Goal: Task Accomplishment & Management: Manage account settings

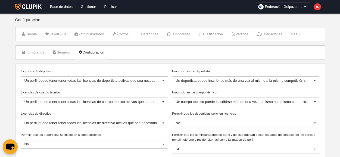
scroll to position [30, 0]
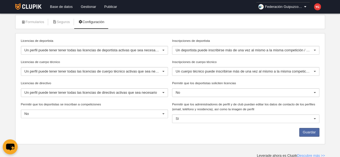
click at [160, 50] on div at bounding box center [163, 50] width 9 height 9
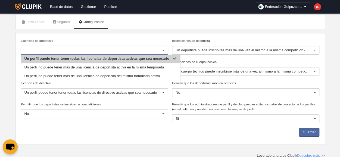
click at [168, 58] on span "Un perfil puede tener tener todas las licencias de deportista activas que sea n…" at bounding box center [96, 59] width 145 height 4
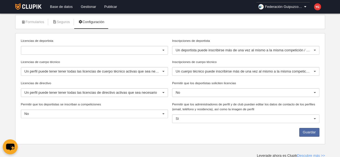
click at [162, 45] on div "Licencias de deportista Un perfil puede tener tener todas las licencias de depo…" at bounding box center [94, 46] width 147 height 16
click at [162, 49] on div at bounding box center [163, 50] width 9 height 9
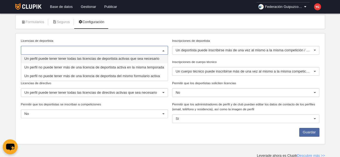
click at [98, 59] on span "Un perfil puede tener tener todas las licencias de deportista activas que sea n…" at bounding box center [91, 59] width 135 height 4
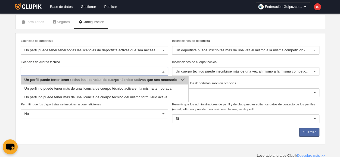
click at [162, 71] on div at bounding box center [163, 71] width 9 height 9
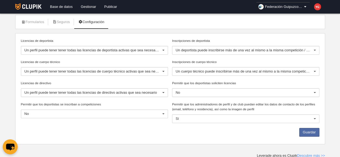
click at [156, 57] on div "Licencias de deportista Un perfil puede tener tener todas las licencias de depo…" at bounding box center [94, 48] width 151 height 21
click at [165, 115] on div at bounding box center [163, 114] width 9 height 9
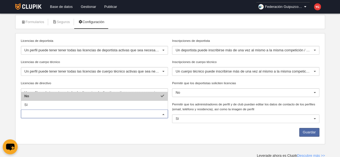
click at [165, 115] on div at bounding box center [163, 114] width 9 height 9
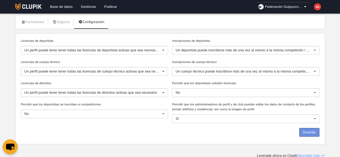
click at [307, 131] on button "Guardar" at bounding box center [309, 132] width 20 height 9
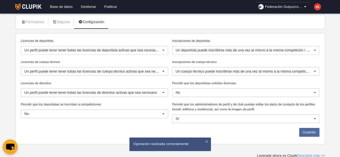
click at [233, 130] on div "Guardar" at bounding box center [170, 133] width 303 height 11
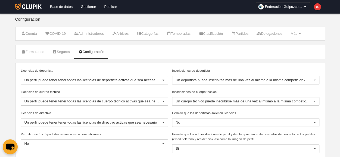
scroll to position [0, 0]
click at [297, 33] on span "Más" at bounding box center [294, 34] width 7 height 4
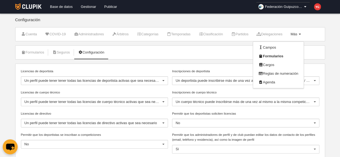
click at [297, 33] on span "Más" at bounding box center [294, 34] width 7 height 4
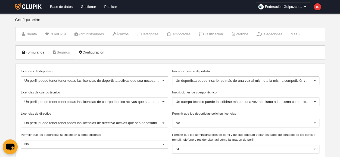
click at [30, 51] on link "Formularios" at bounding box center [32, 52] width 29 height 8
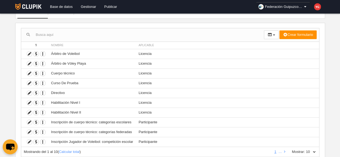
scroll to position [58, 0]
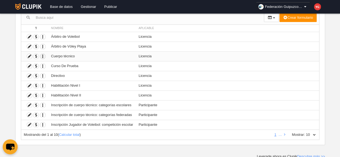
click at [42, 55] on icon "button" at bounding box center [42, 56] width 5 height 5
click at [29, 55] on icon at bounding box center [29, 56] width 5 height 5
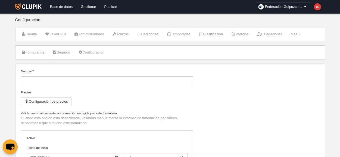
type input "Cuerpo técnico"
checkbox input "true"
type input "[DATE]"
type input "00:00"
type input "[DATE]"
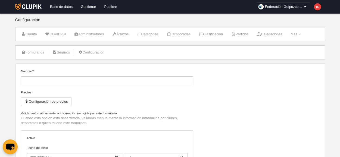
type input "00:00"
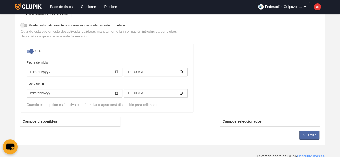
scroll to position [89, 0]
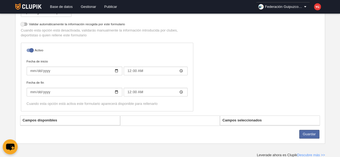
select select "selected"
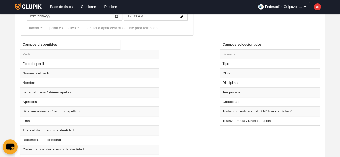
scroll to position [186, 0]
click at [240, 72] on td "Club" at bounding box center [270, 74] width 100 height 10
radio input "true"
select select
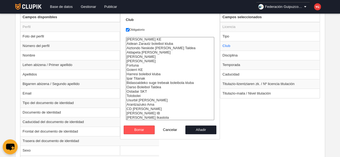
scroll to position [214, 0]
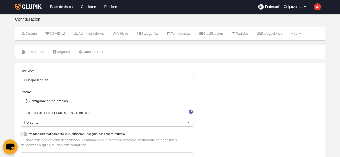
scroll to position [0, 0]
click at [89, 5] on link "Gestionar" at bounding box center [88, 7] width 23 height 14
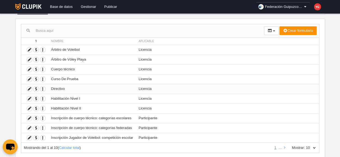
scroll to position [56, 0]
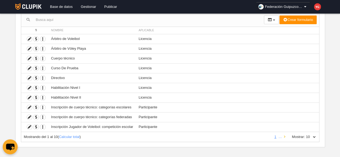
click at [286, 136] on link at bounding box center [285, 137] width 4 height 4
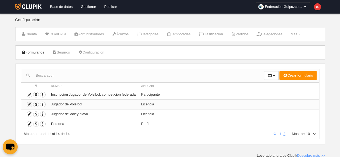
click at [28, 103] on icon at bounding box center [29, 104] width 5 height 5
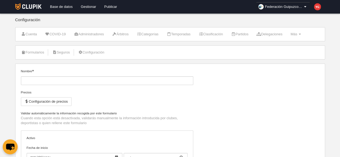
type input "Jugador de Voleibol"
checkbox input "true"
type input "[DATE]"
type input "00:00"
type input "[DATE]"
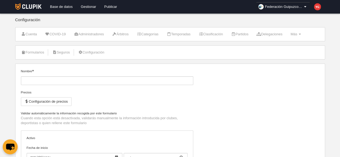
type input "00:00"
select select "selected"
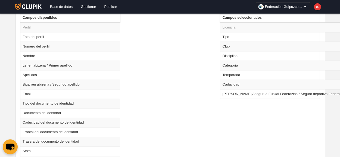
scroll to position [213, 0]
click at [238, 82] on td "Caducidad" at bounding box center [289, 84] width 139 height 10
radio input "true"
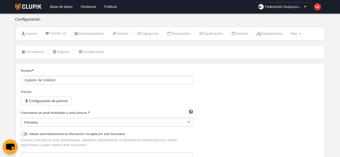
scroll to position [0, 0]
click at [86, 6] on link "Gestionar" at bounding box center [88, 7] width 23 height 14
